Goal: Information Seeking & Learning: Learn about a topic

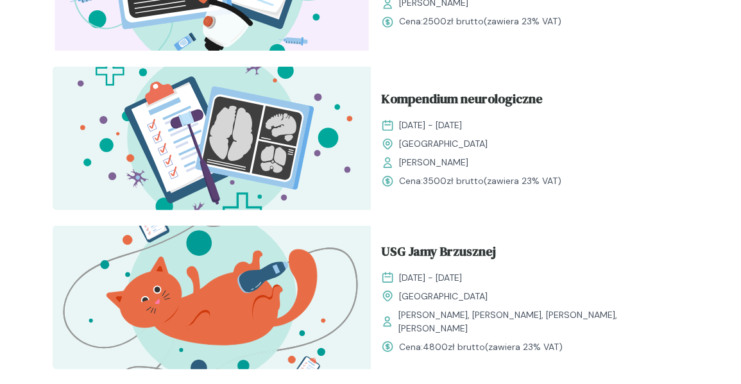
scroll to position [1090, 0]
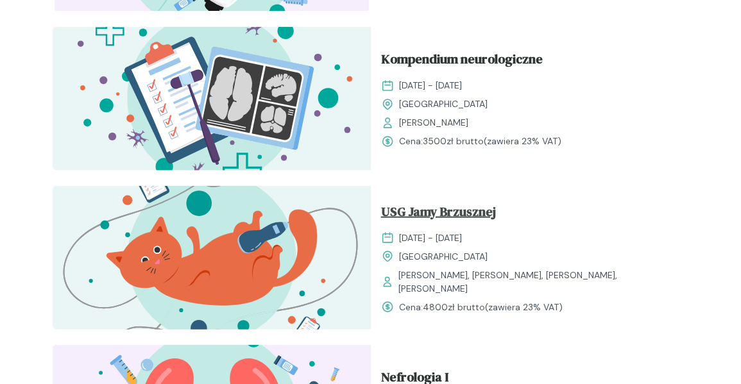
click at [476, 224] on span "USG Jamy Brzusznej" at bounding box center [438, 213] width 115 height 24
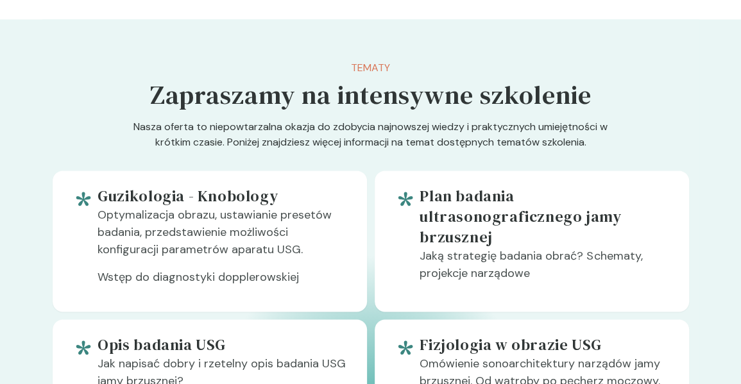
scroll to position [493, 0]
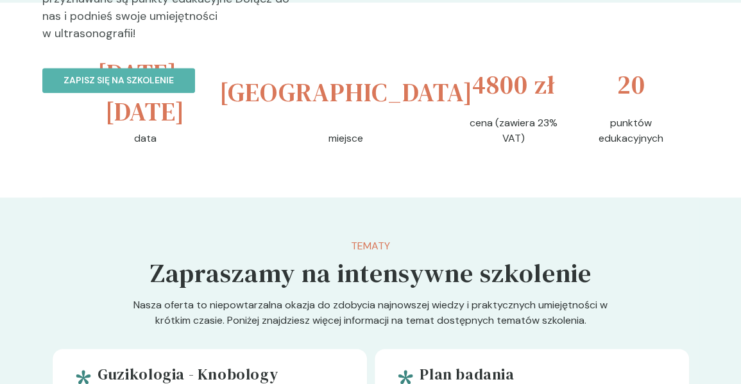
drag, startPoint x: 448, startPoint y: 71, endPoint x: 508, endPoint y: 81, distance: 61.1
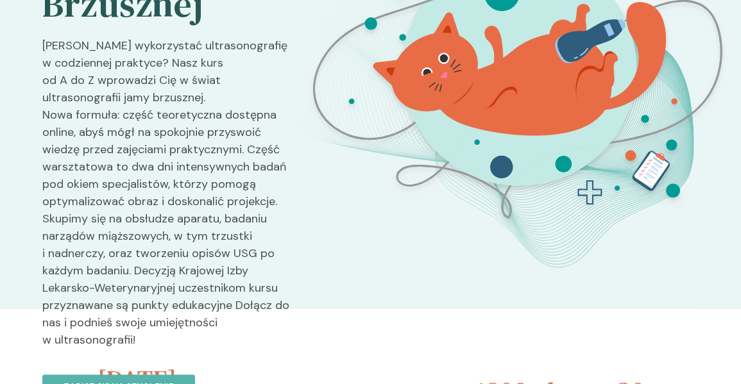
scroll to position [0, 0]
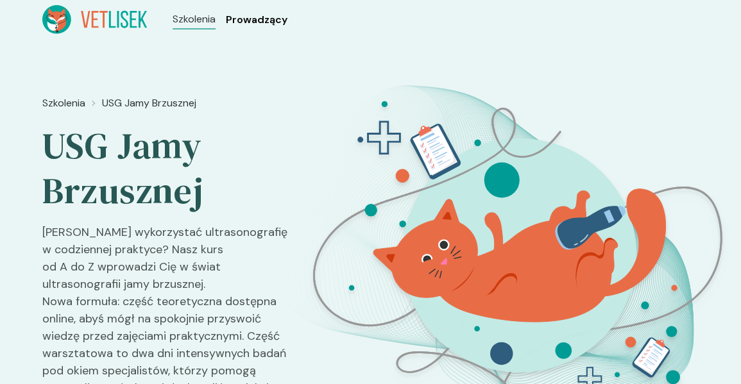
click at [244, 15] on span "Prowadzący" at bounding box center [257, 19] width 62 height 15
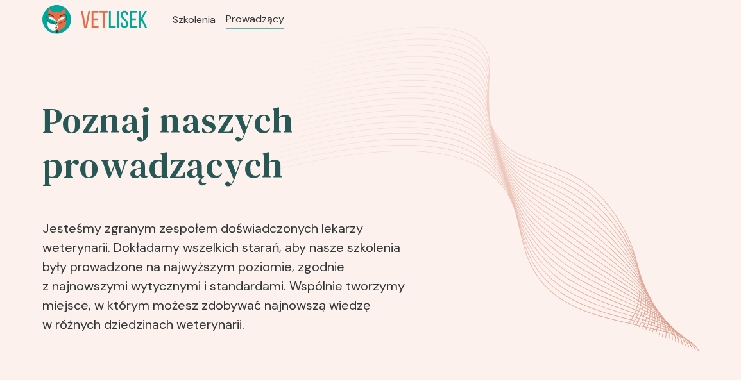
click at [104, 22] on icon at bounding box center [103, 19] width 8 height 17
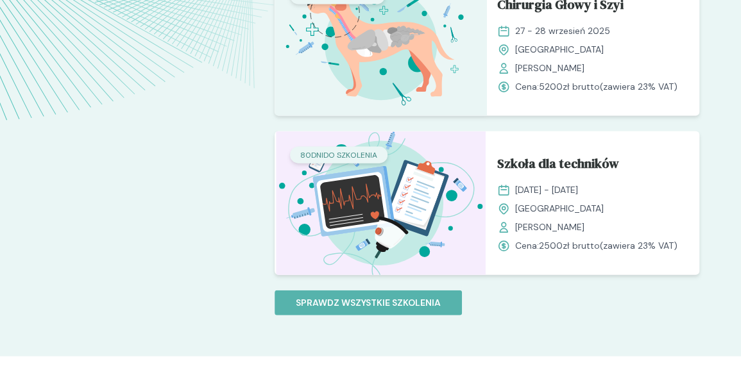
scroll to position [1218, 0]
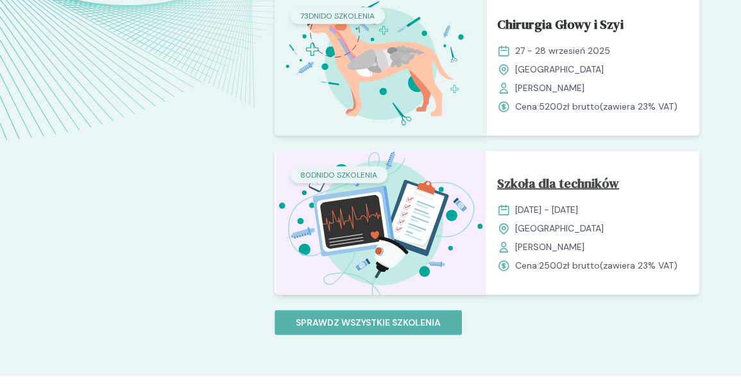
click at [519, 184] on span "Szkoła dla techników" at bounding box center [558, 186] width 122 height 24
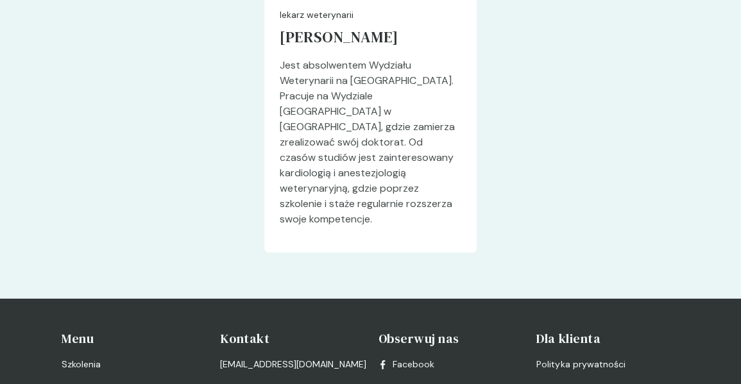
scroll to position [3941, 0]
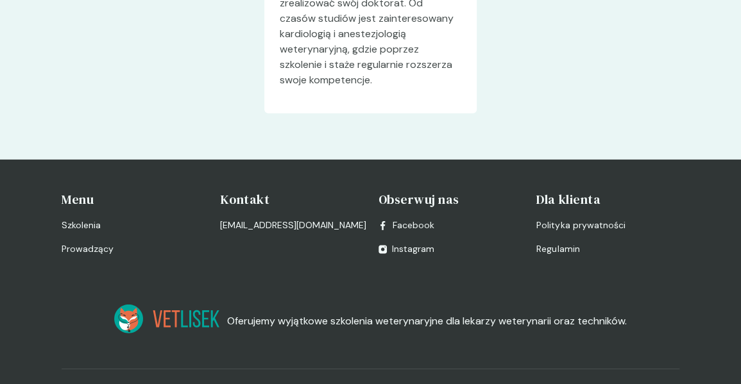
scroll to position [3077, 0]
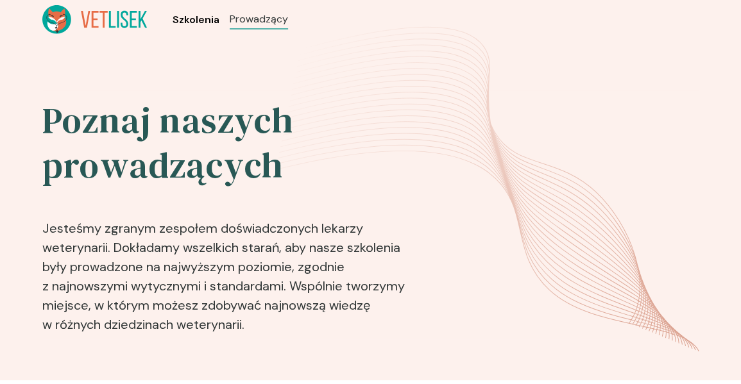
click at [209, 15] on span "Szkolenia" at bounding box center [195, 19] width 47 height 15
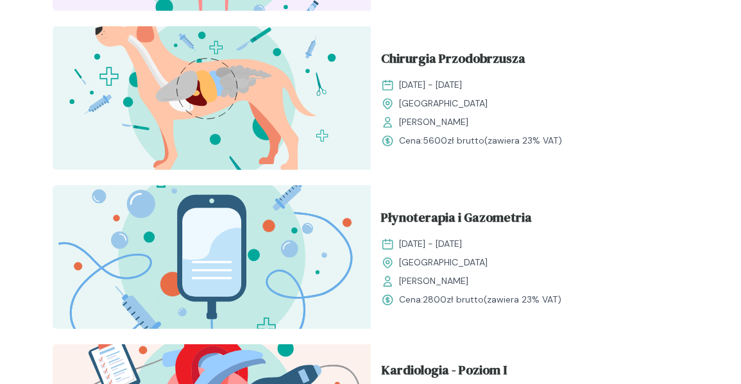
scroll to position [1667, 0]
